Goal: Information Seeking & Learning: Learn about a topic

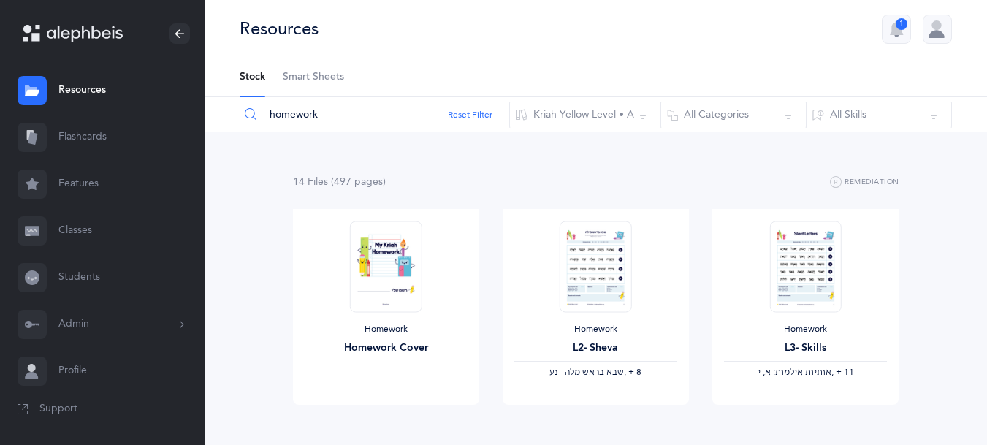
click at [114, 150] on link "Flashcards" at bounding box center [102, 137] width 205 height 47
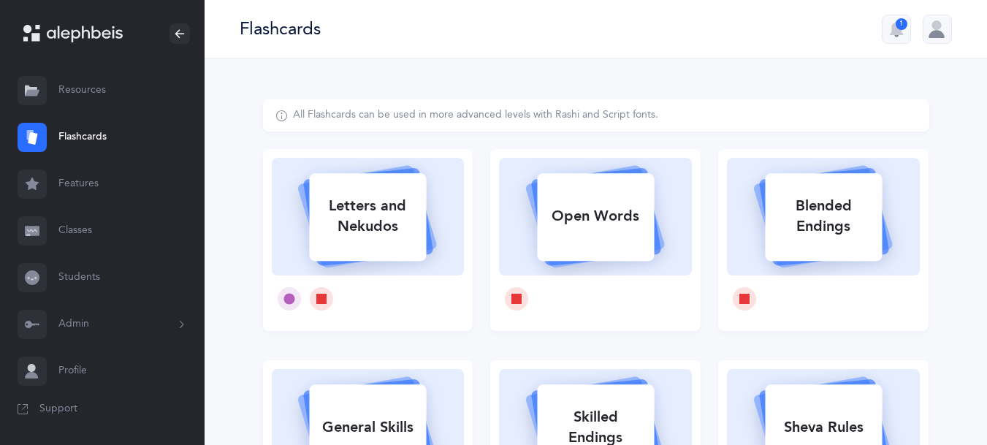
click at [399, 240] on div "Letters and Nekudos" at bounding box center [367, 216] width 117 height 58
select select
select select "single"
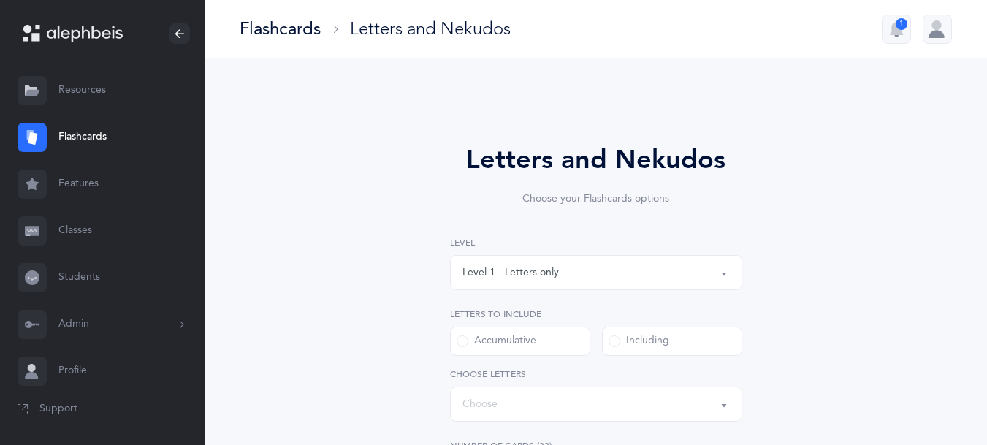
select select "27"
click at [679, 274] on div "Level 1 - Letters only" at bounding box center [596, 272] width 267 height 25
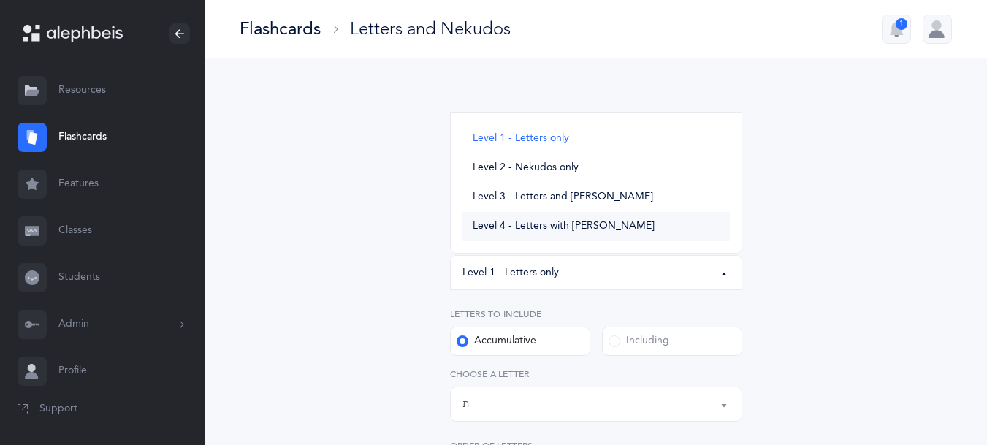
click at [625, 224] on link "Level 4 - Letters with [PERSON_NAME]" at bounding box center [596, 226] width 267 height 29
select select "4"
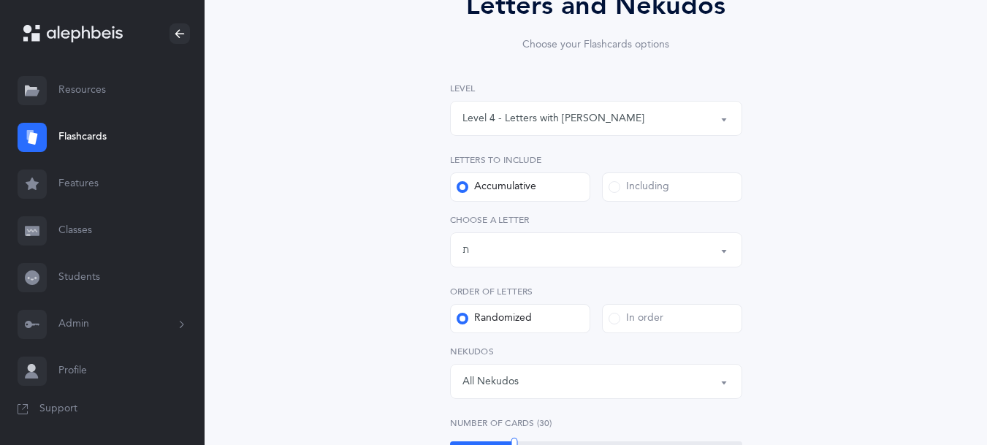
scroll to position [191, 0]
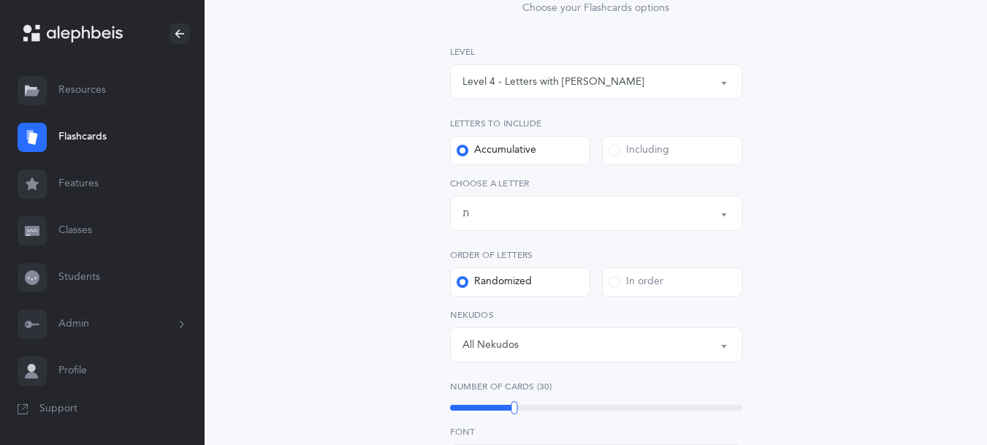
click at [650, 217] on div "Letters up until: ת" at bounding box center [596, 213] width 267 height 25
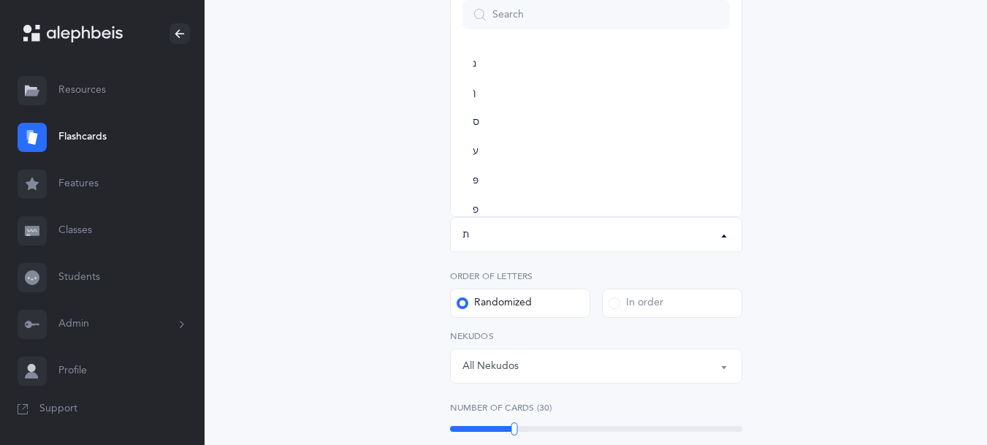
scroll to position [451, 0]
click at [468, 119] on link "נ" at bounding box center [596, 113] width 267 height 29
select select "17"
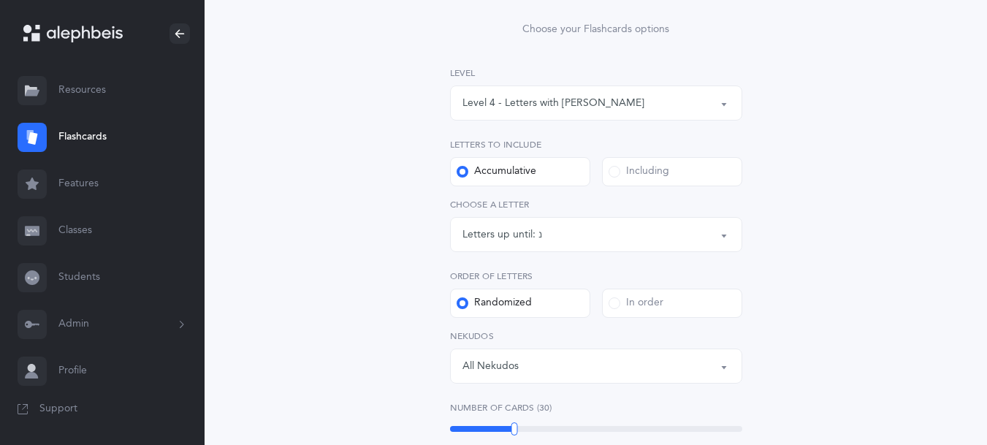
click at [612, 176] on span at bounding box center [615, 172] width 12 height 12
click at [0, 0] on input "Including" at bounding box center [0, 0] width 0 height 0
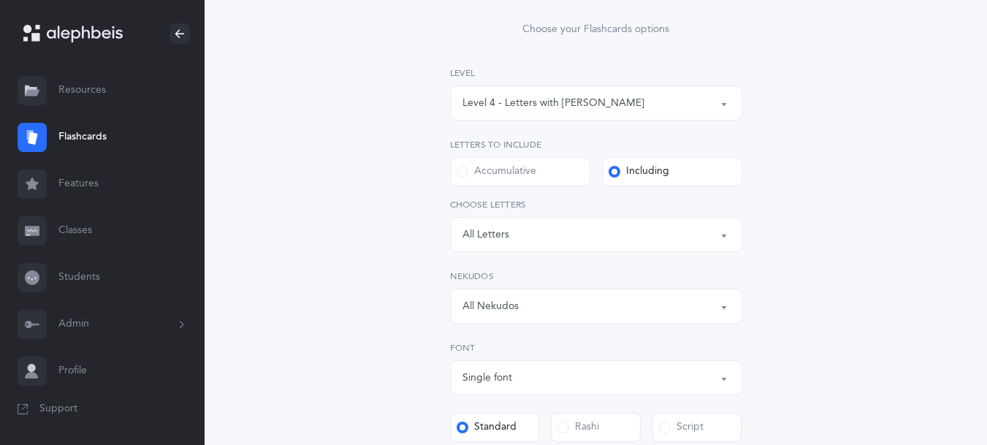
click at [650, 306] on div "All Nekudos" at bounding box center [596, 306] width 267 height 25
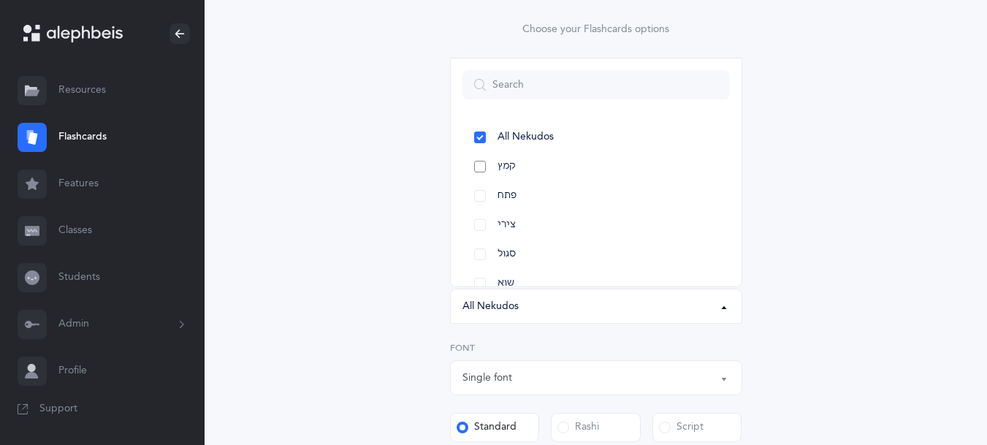
click at [476, 172] on link "קמץ" at bounding box center [596, 166] width 267 height 29
select select "28"
click at [479, 195] on link "פתח" at bounding box center [596, 195] width 267 height 29
click at [482, 224] on link "צירי" at bounding box center [596, 224] width 267 height 29
click at [479, 247] on link "סגול" at bounding box center [596, 254] width 267 height 29
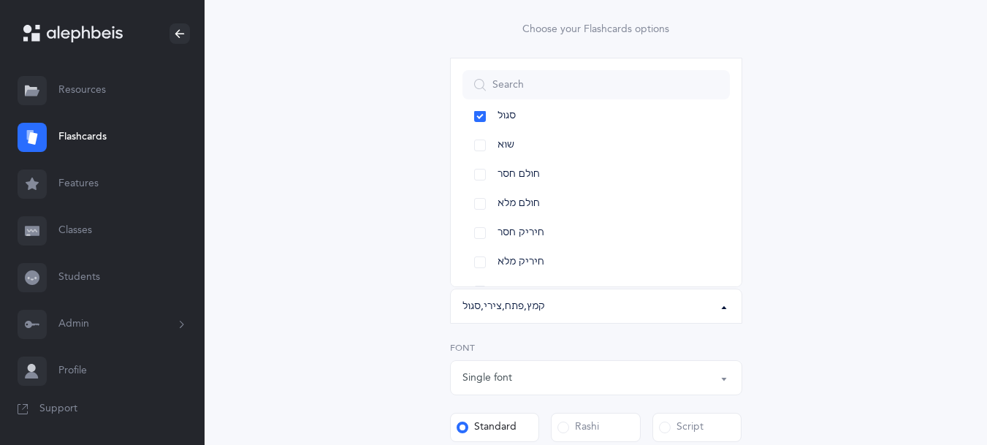
scroll to position [146, 0]
click at [480, 168] on link "חולם חסר" at bounding box center [596, 166] width 267 height 29
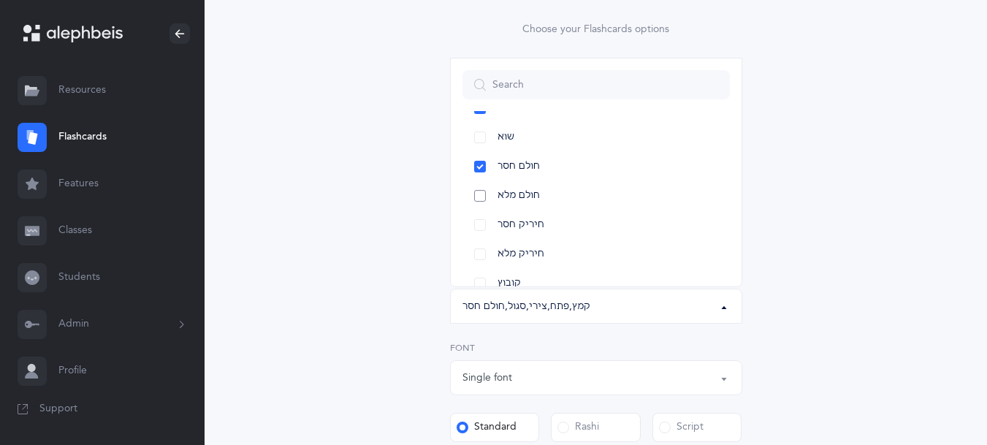
click at [480, 195] on link "חולם מלא" at bounding box center [596, 195] width 267 height 29
click at [479, 222] on link "חיריק חסר" at bounding box center [596, 224] width 267 height 29
click at [481, 250] on link "חיריק מלא" at bounding box center [596, 254] width 267 height 29
click at [480, 281] on link "קובוץ" at bounding box center [596, 283] width 267 height 29
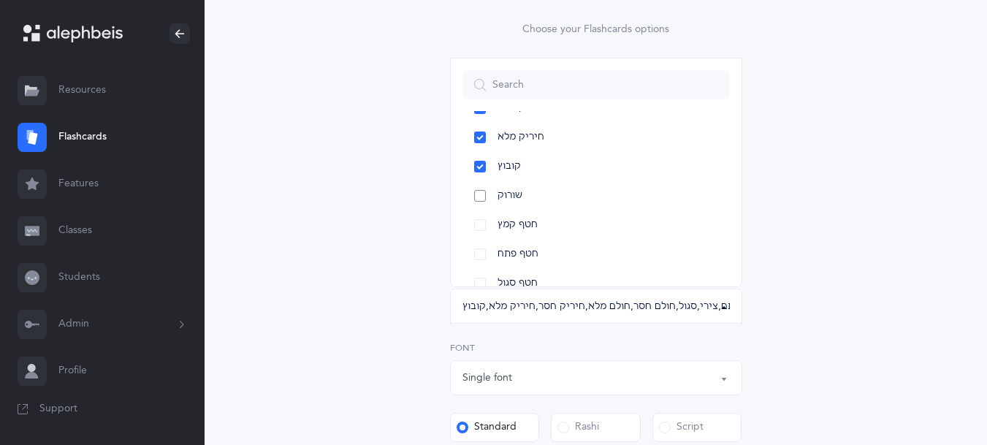
click at [479, 197] on link "שורוק" at bounding box center [596, 195] width 267 height 29
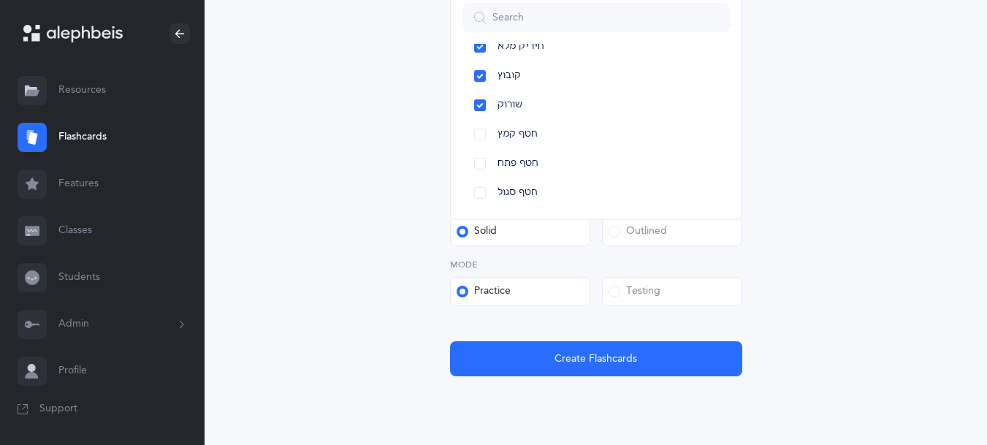
scroll to position [509, 0]
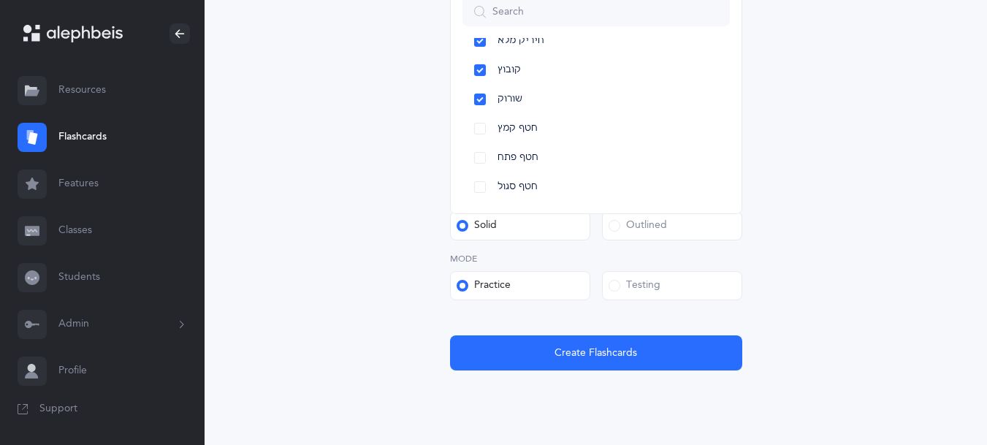
click at [613, 290] on span at bounding box center [615, 286] width 12 height 12
click at [0, 0] on input "Testing" at bounding box center [0, 0] width 0 height 0
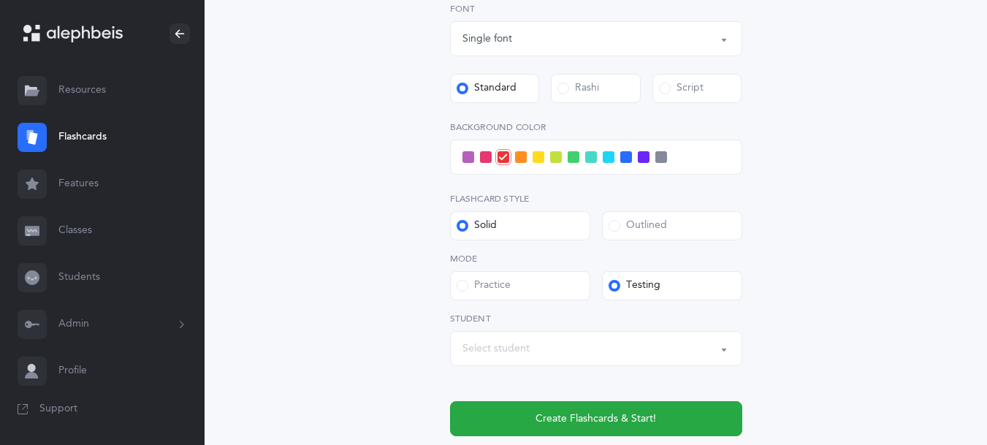
click at [605, 156] on span at bounding box center [609, 157] width 12 height 12
click at [0, 0] on input "checkbox" at bounding box center [0, 0] width 0 height 0
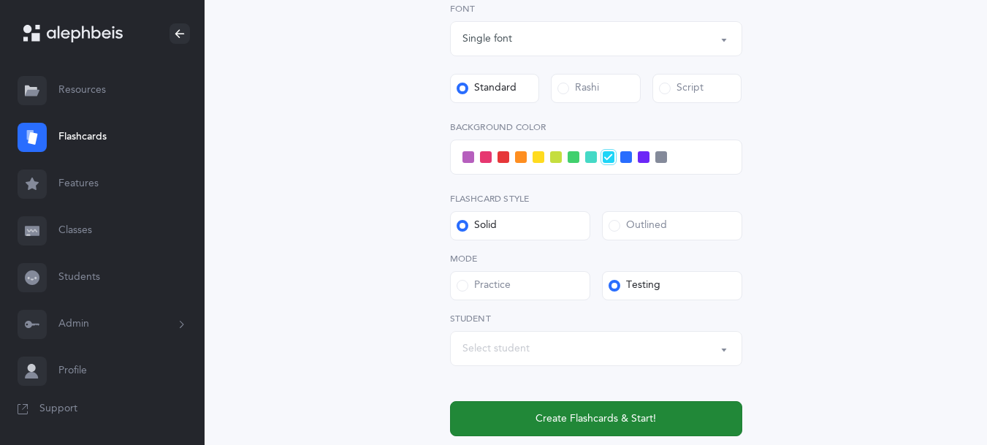
click at [484, 418] on button "Create Flashcards & Start!" at bounding box center [596, 418] width 292 height 35
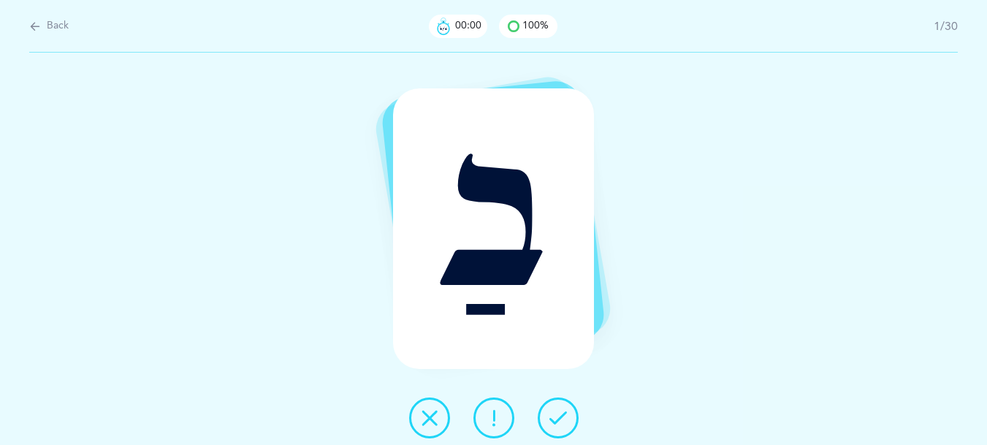
scroll to position [0, 0]
click at [567, 419] on icon at bounding box center [564, 418] width 18 height 18
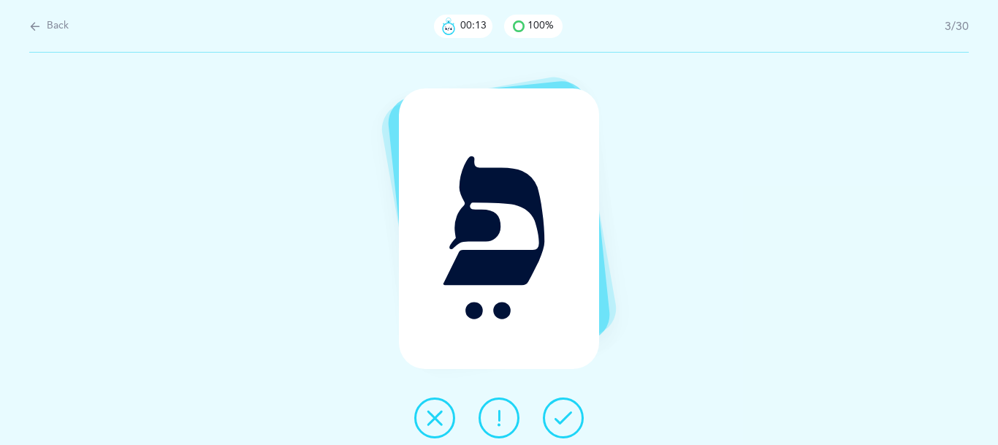
click at [437, 425] on icon at bounding box center [435, 418] width 18 height 18
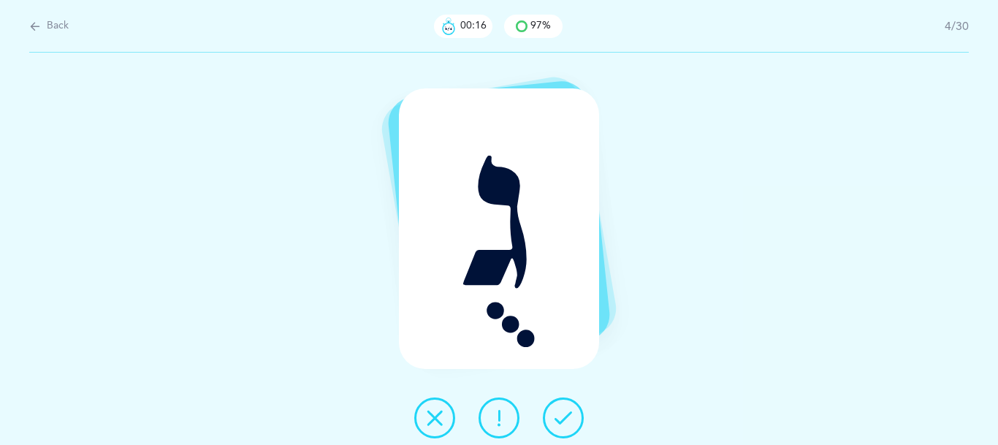
click at [47, 31] on span "Back" at bounding box center [58, 26] width 22 height 15
select select "4"
select select "28"
select select "single"
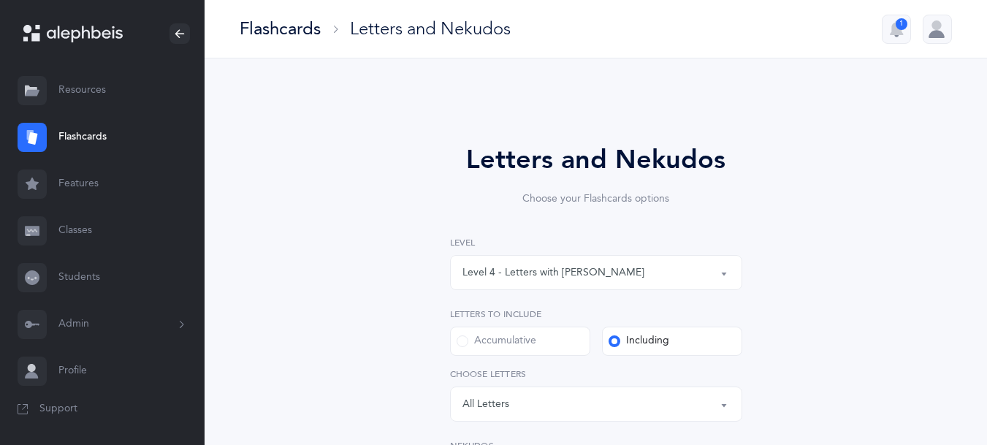
click at [579, 401] on div "Letters: All Letters" at bounding box center [596, 404] width 267 height 25
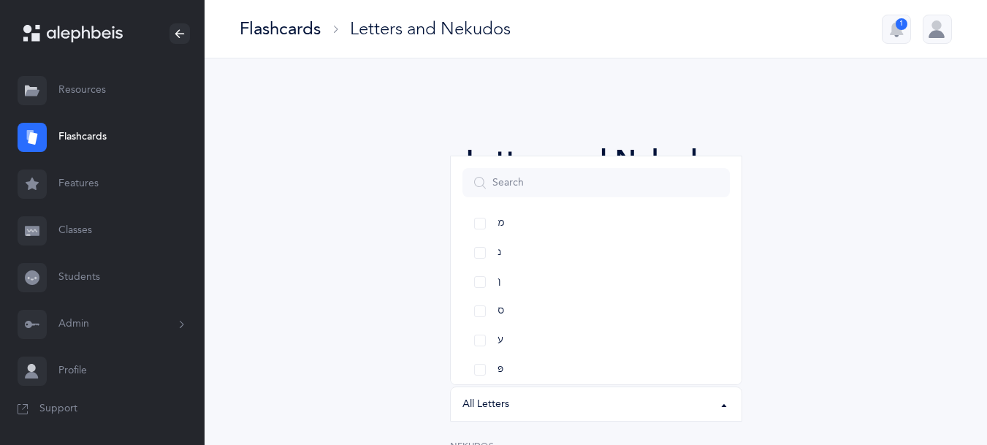
scroll to position [514, 0]
click at [481, 251] on link "נ" at bounding box center [596, 247] width 267 height 29
select select "17"
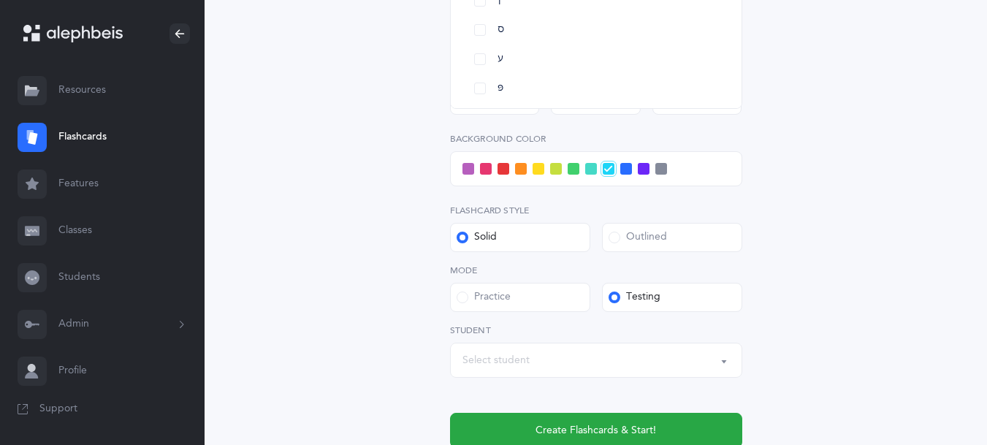
scroll to position [598, 0]
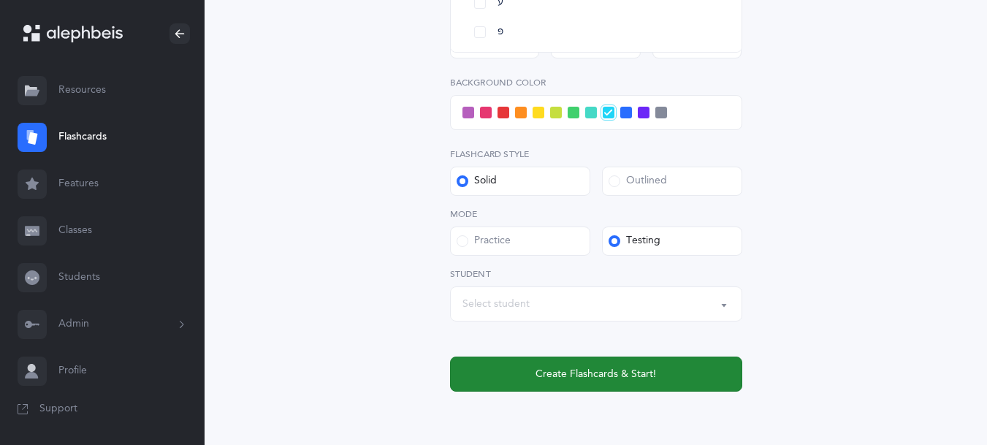
click at [587, 378] on span "Create Flashcards & Start!" at bounding box center [596, 374] width 121 height 15
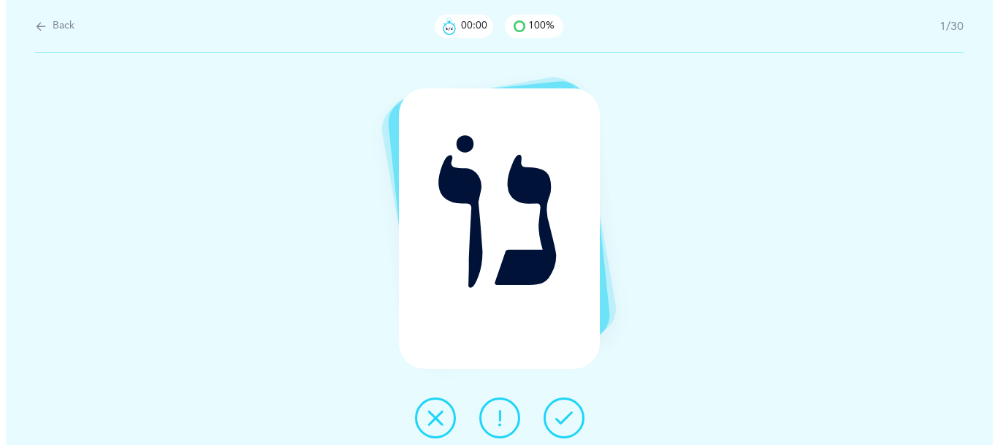
scroll to position [0, 0]
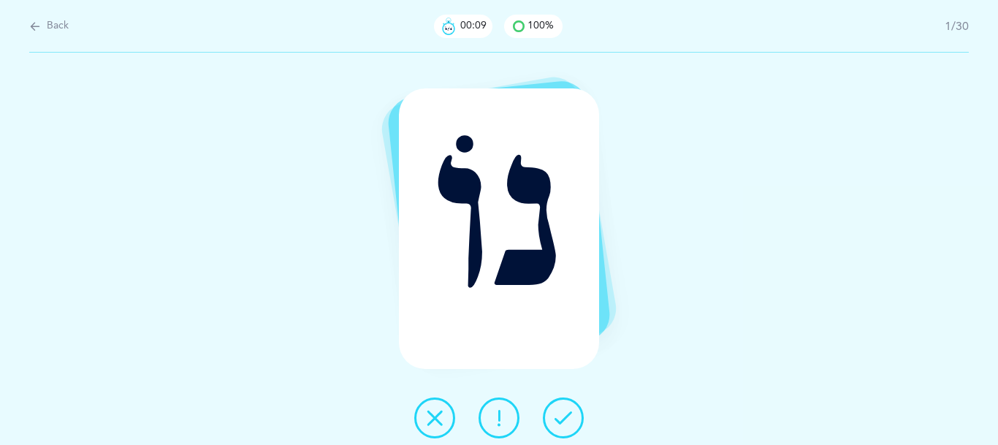
click at [564, 412] on icon at bounding box center [564, 418] width 18 height 18
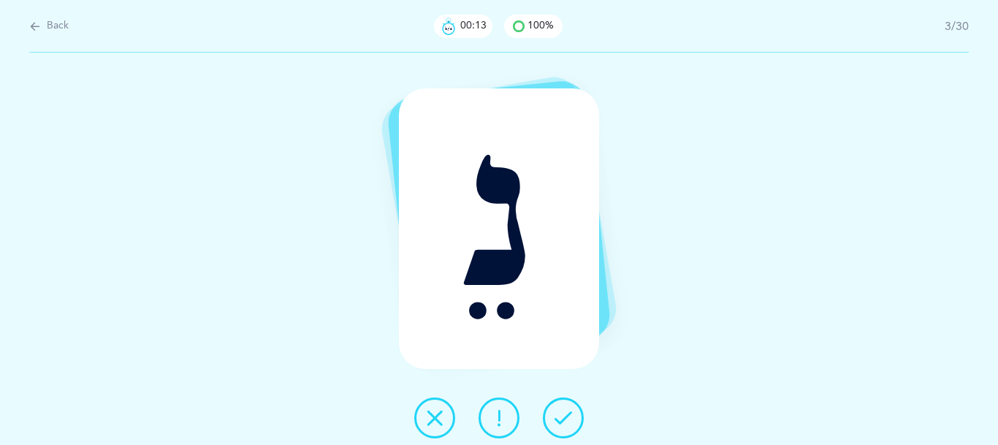
click at [564, 412] on icon at bounding box center [564, 418] width 18 height 18
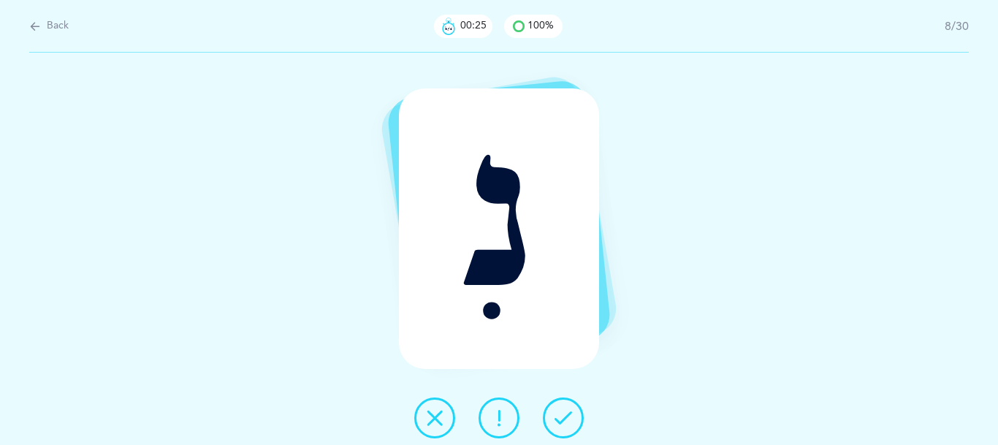
click at [564, 412] on icon at bounding box center [564, 418] width 18 height 18
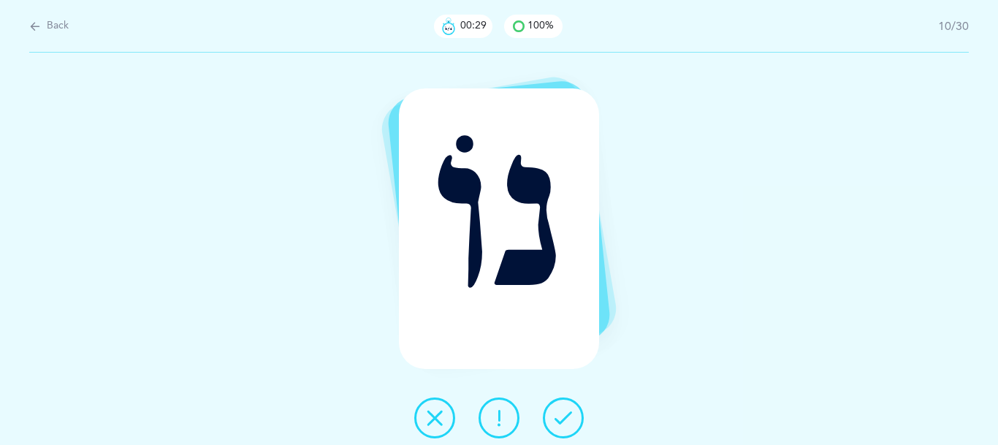
click at [564, 412] on icon at bounding box center [564, 418] width 18 height 18
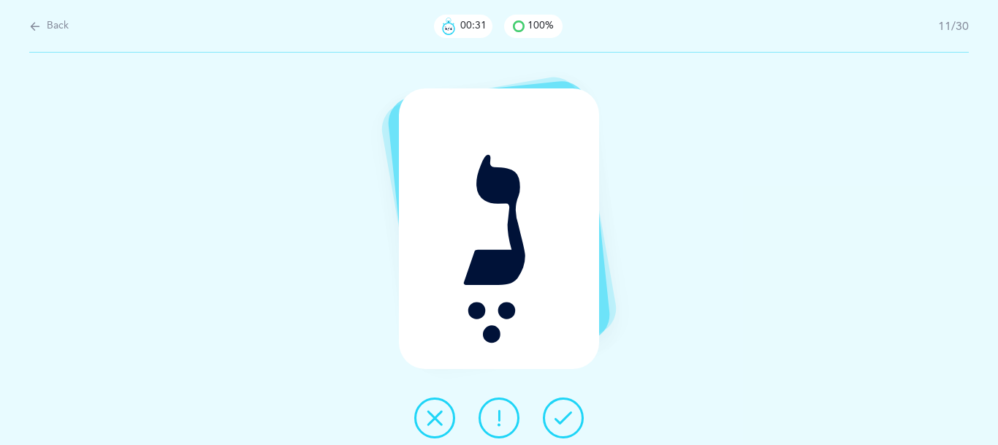
click at [564, 412] on icon at bounding box center [564, 418] width 18 height 18
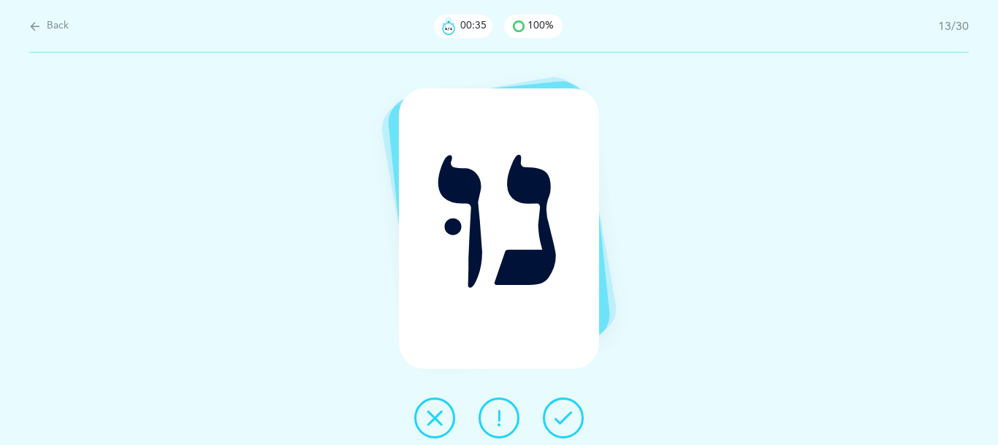
click at [564, 412] on icon at bounding box center [564, 418] width 18 height 18
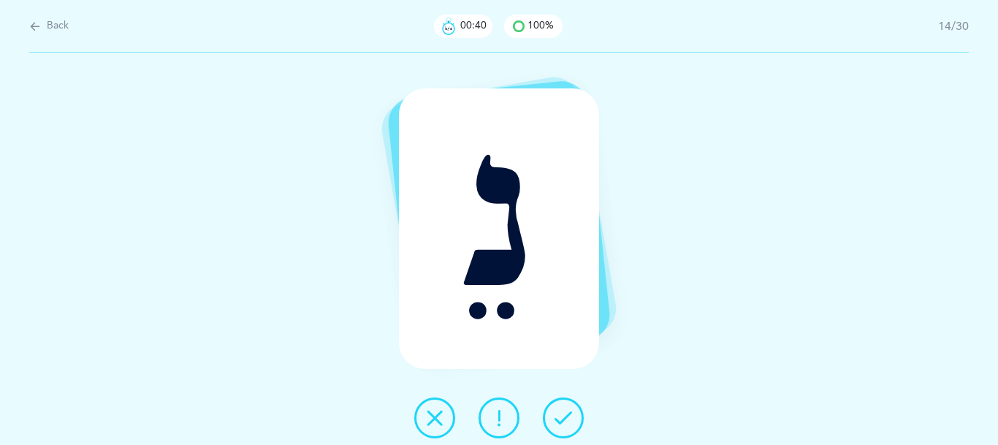
click at [564, 412] on icon at bounding box center [564, 418] width 18 height 18
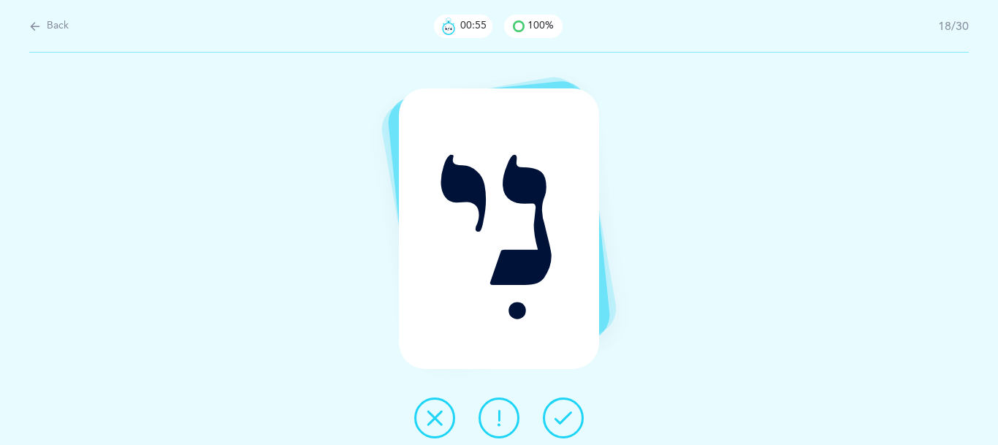
click at [564, 412] on icon at bounding box center [564, 418] width 18 height 18
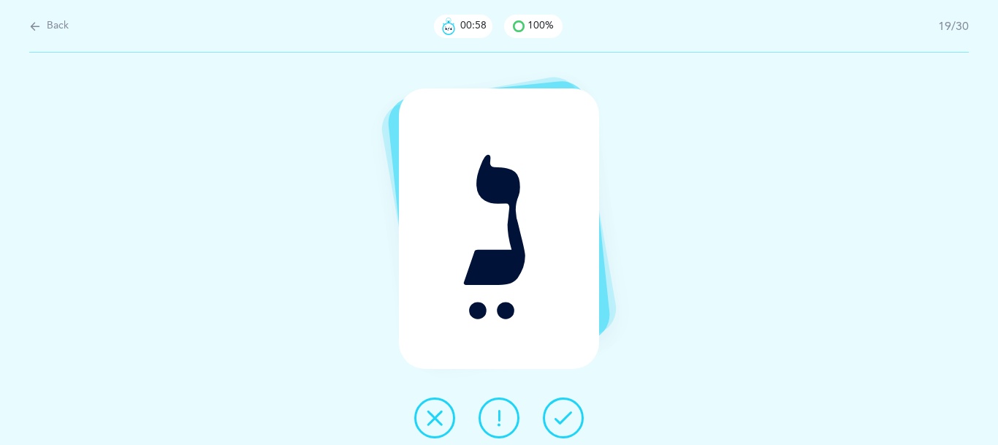
click at [564, 412] on icon at bounding box center [564, 418] width 18 height 18
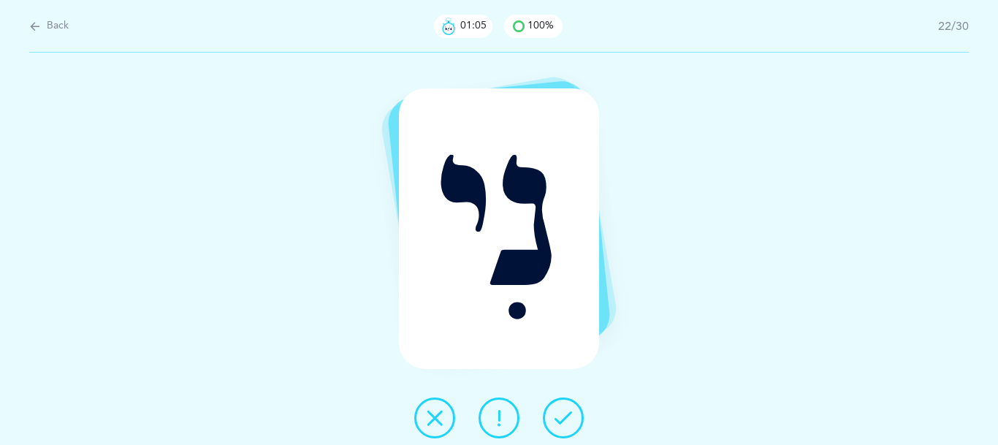
click at [564, 412] on icon at bounding box center [564, 418] width 18 height 18
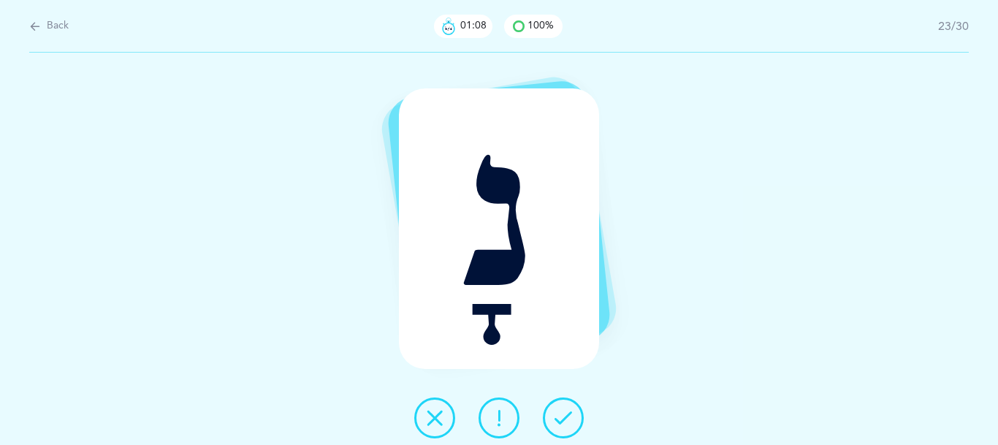
click at [564, 412] on icon at bounding box center [564, 418] width 18 height 18
click at [437, 422] on icon at bounding box center [435, 418] width 18 height 18
click at [567, 424] on icon at bounding box center [564, 418] width 18 height 18
click at [566, 417] on icon at bounding box center [564, 418] width 18 height 18
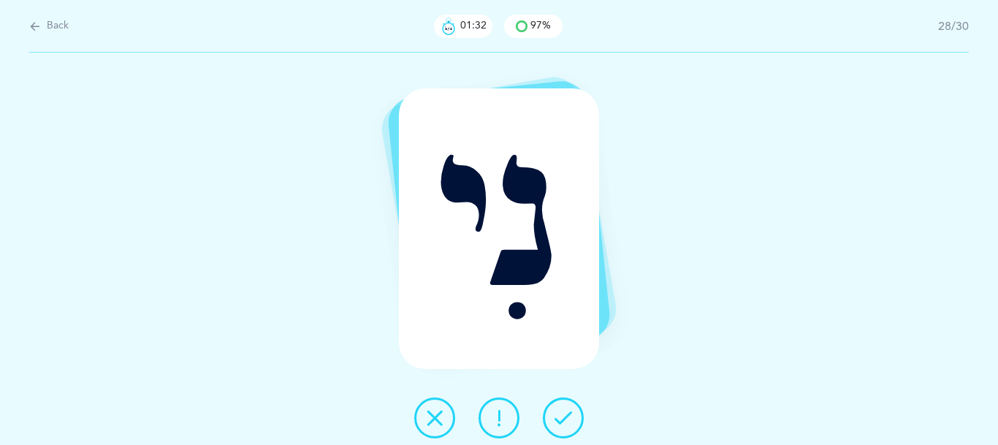
click at [566, 417] on icon at bounding box center [564, 418] width 18 height 18
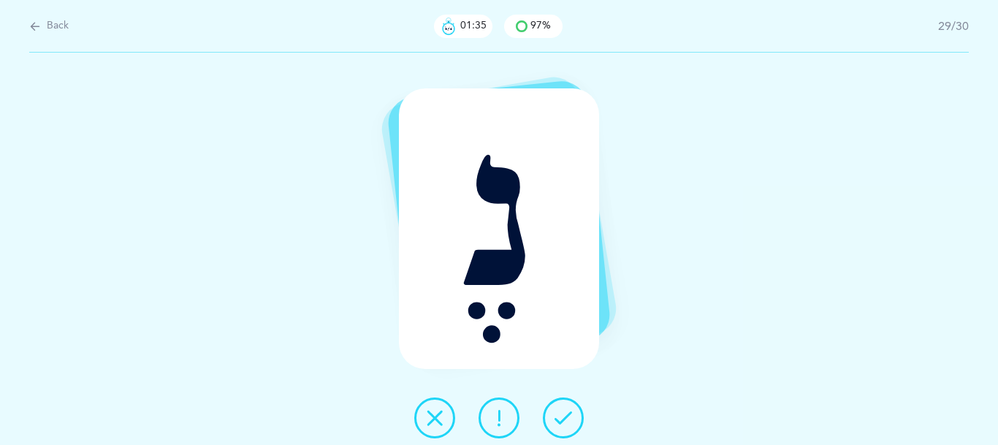
click at [566, 417] on icon at bounding box center [564, 418] width 18 height 18
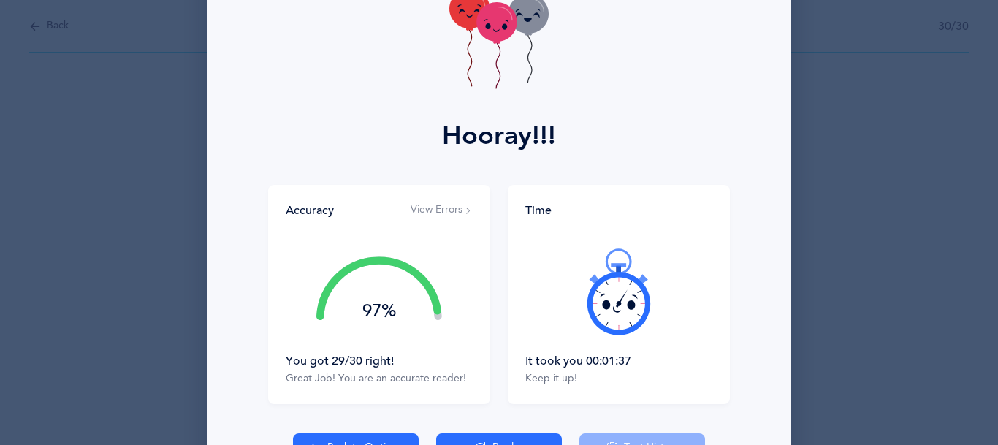
scroll to position [100, 0]
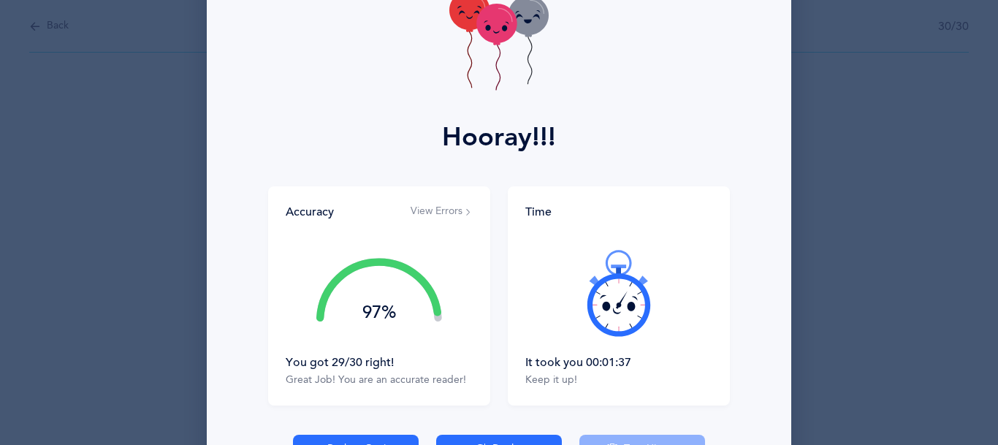
click at [624, 372] on div "It took you 00:01:37 Keep it up!" at bounding box center [618, 371] width 187 height 34
